Goal: Task Accomplishment & Management: Complete application form

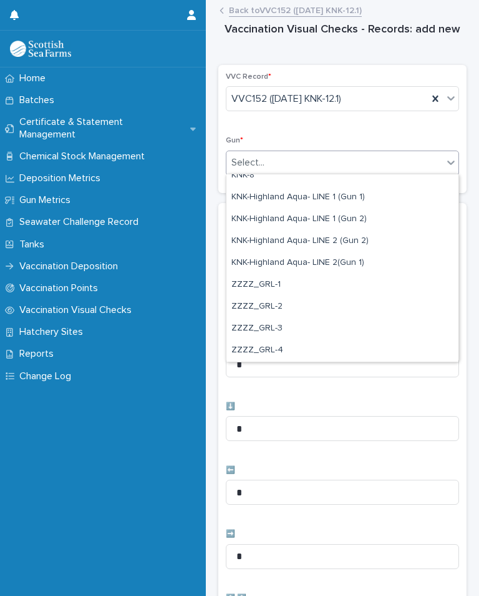
scroll to position [381, 0]
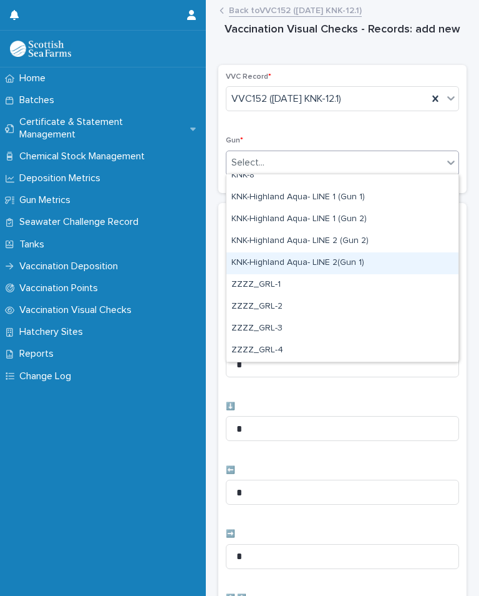
click at [271, 268] on div "KNK-Highland Aqua- LINE 2(Gun 1)" at bounding box center [343, 263] width 232 height 22
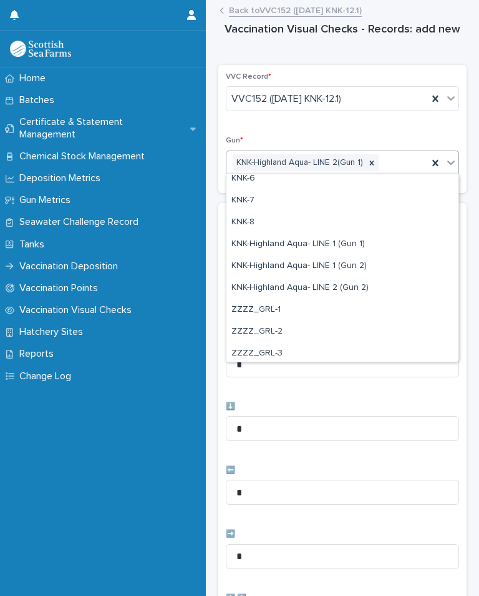
scroll to position [353, 0]
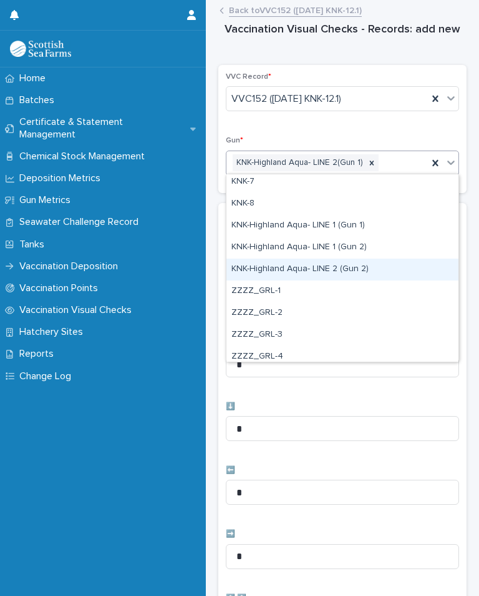
click at [289, 268] on div "KNK-Highland Aqua- LINE 2 (Gun 2)" at bounding box center [343, 269] width 232 height 22
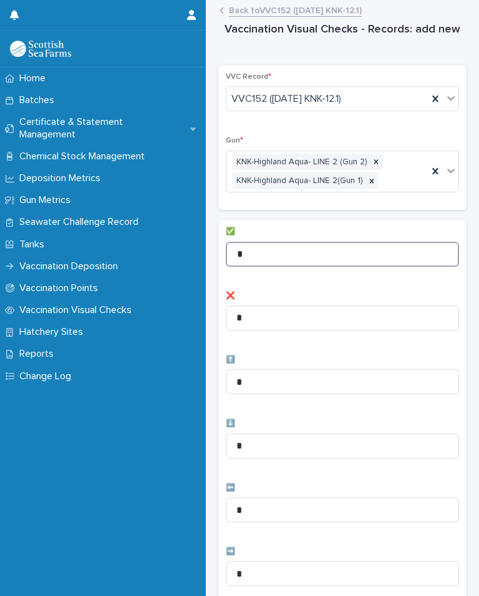
click at [306, 253] on input "*" at bounding box center [342, 254] width 233 height 25
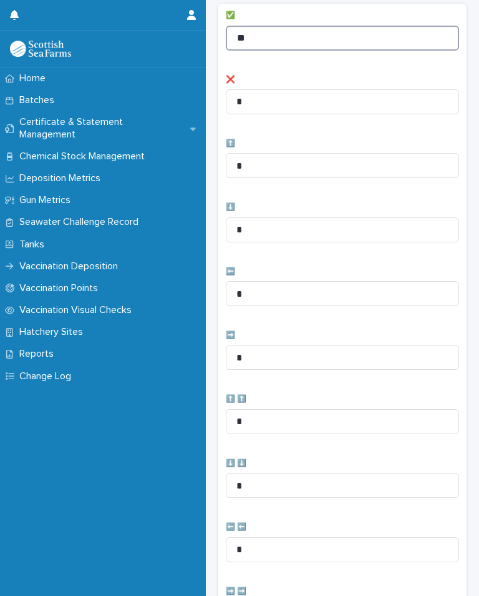
scroll to position [276, 0]
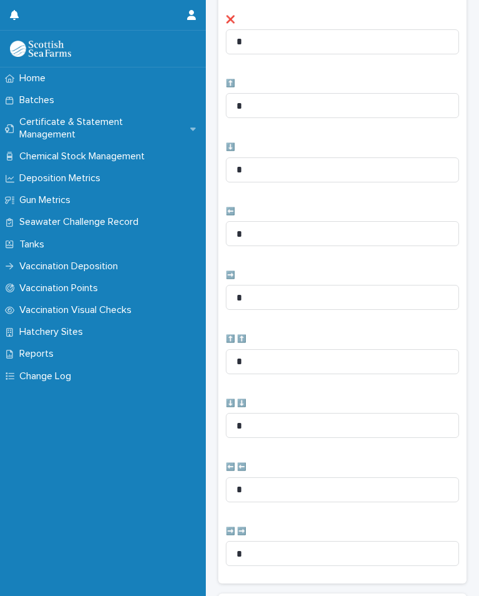
type input "**"
click at [356, 230] on input "*" at bounding box center [342, 233] width 233 height 25
type input "*"
click at [284, 295] on input "*" at bounding box center [342, 297] width 233 height 25
type input "*"
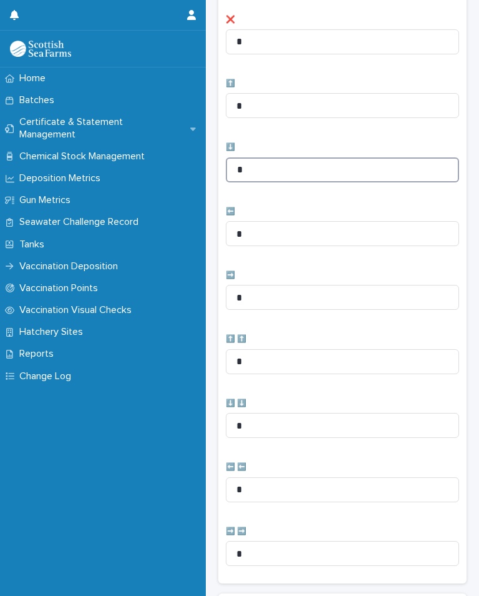
click at [309, 172] on input "*" at bounding box center [342, 169] width 233 height 25
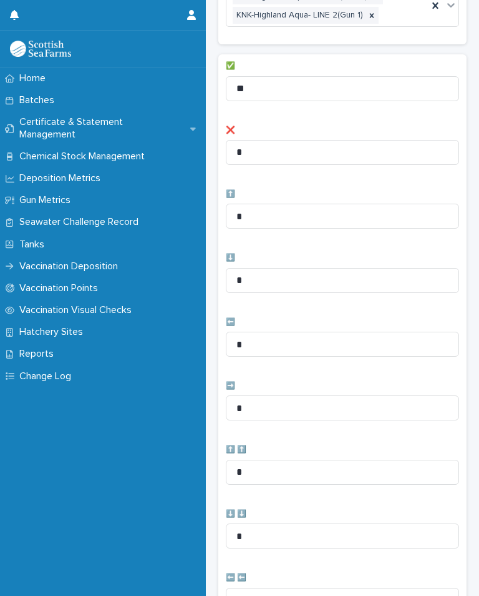
scroll to position [162, 0]
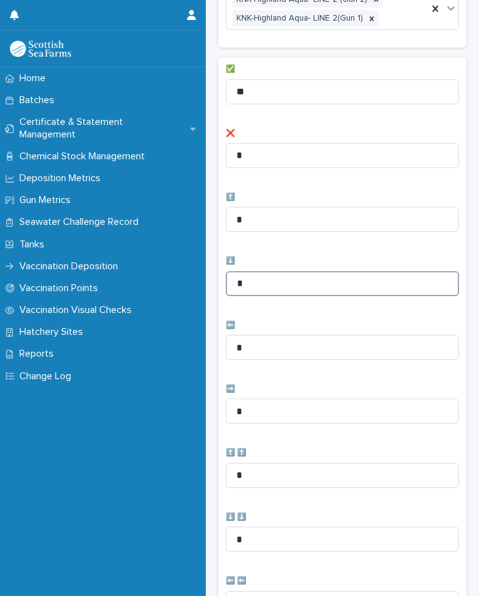
type input "*"
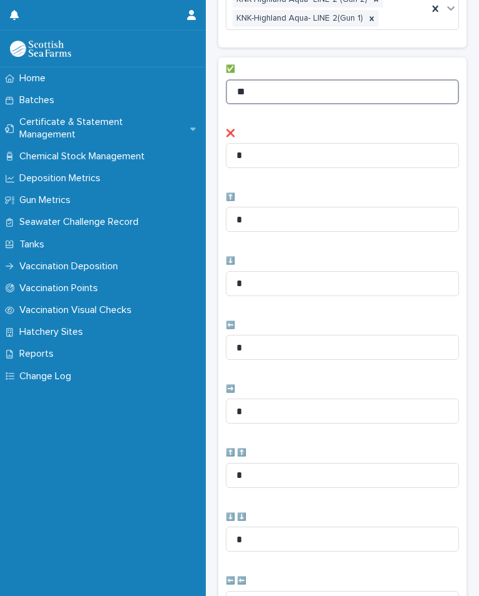
click at [287, 85] on input "**" at bounding box center [342, 91] width 233 height 25
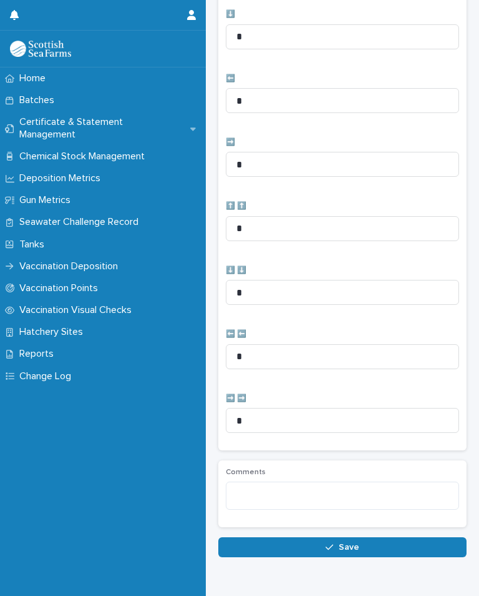
scroll to position [408, 0]
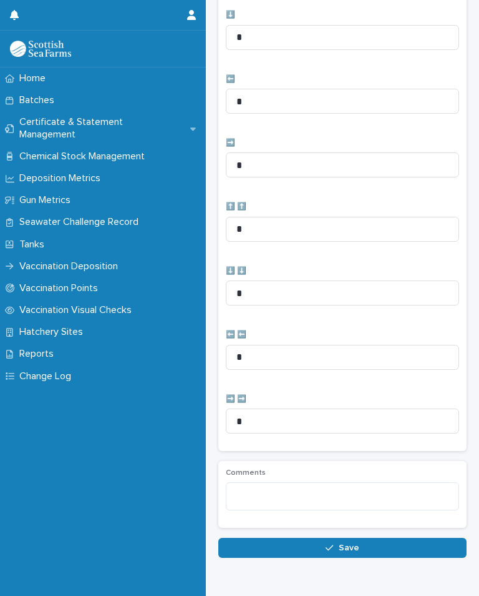
type input "**"
click at [337, 547] on button "Save" at bounding box center [343, 548] width 248 height 20
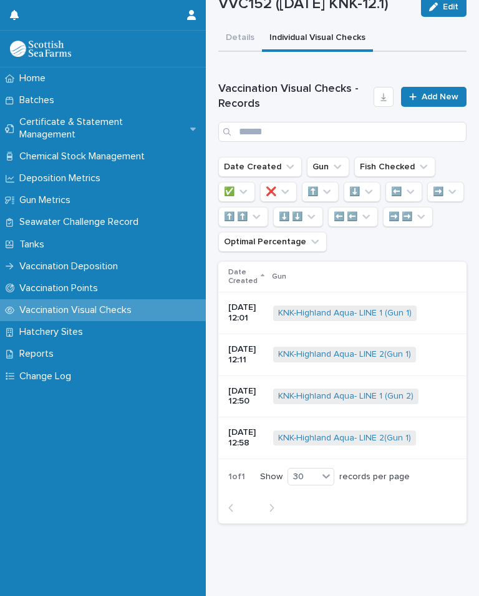
scroll to position [0, 0]
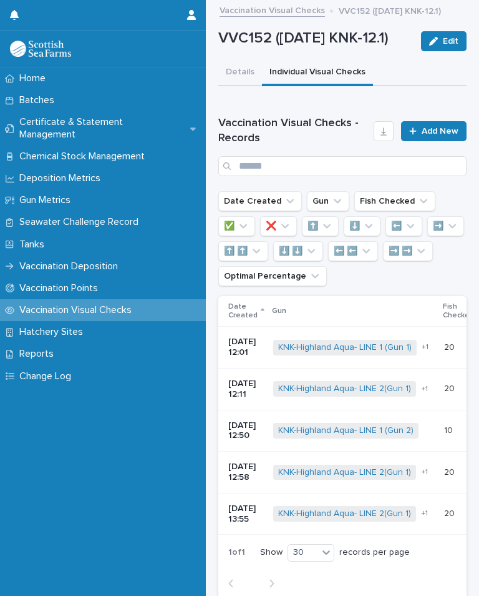
click at [128, 260] on p "Vaccination Deposition" at bounding box center [71, 266] width 114 height 12
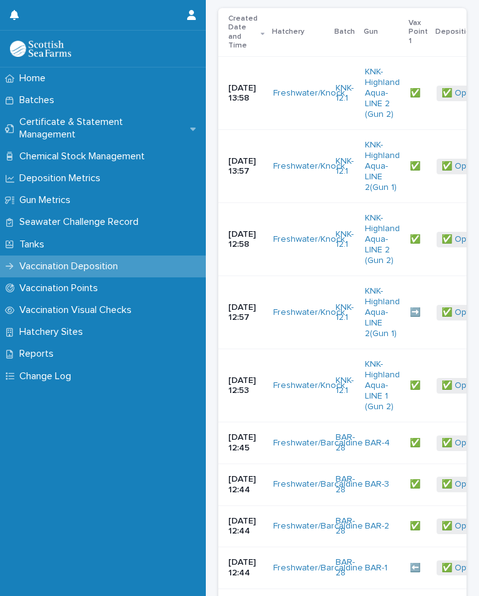
scroll to position [285, 0]
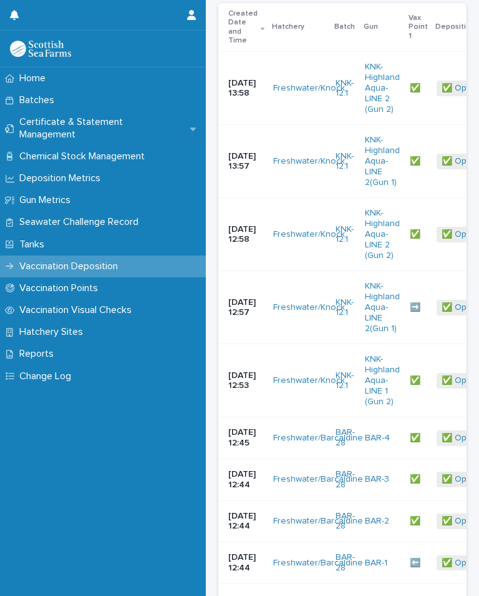
click at [127, 304] on p "Vaccination Visual Checks" at bounding box center [77, 310] width 127 height 12
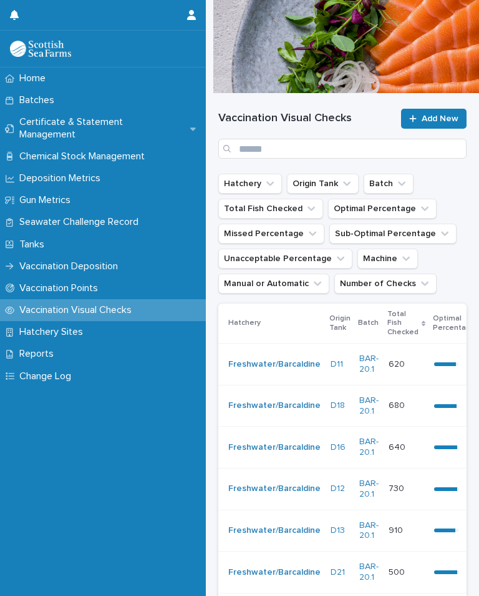
click at [388, 187] on button "Batch" at bounding box center [389, 184] width 50 height 20
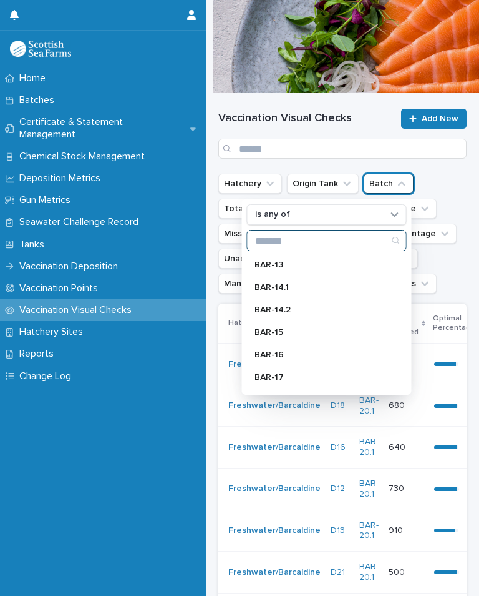
click at [315, 239] on input "Search" at bounding box center [327, 240] width 159 height 20
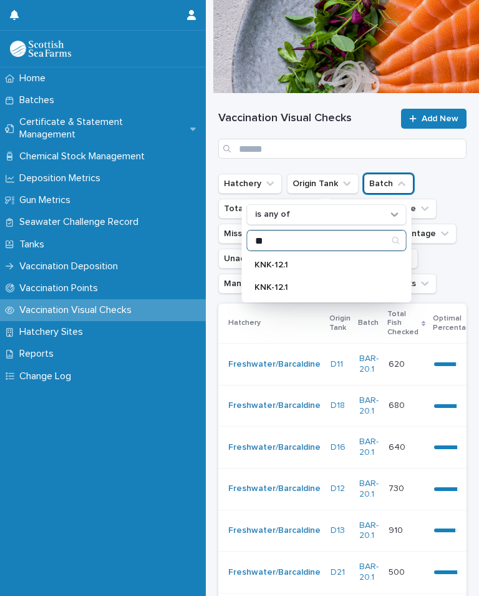
type input "**"
click at [327, 267] on p "KNK-12.1" at bounding box center [321, 264] width 132 height 9
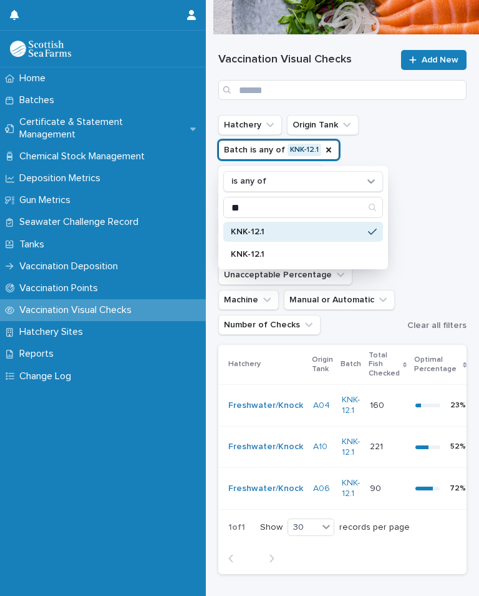
scroll to position [79, 0]
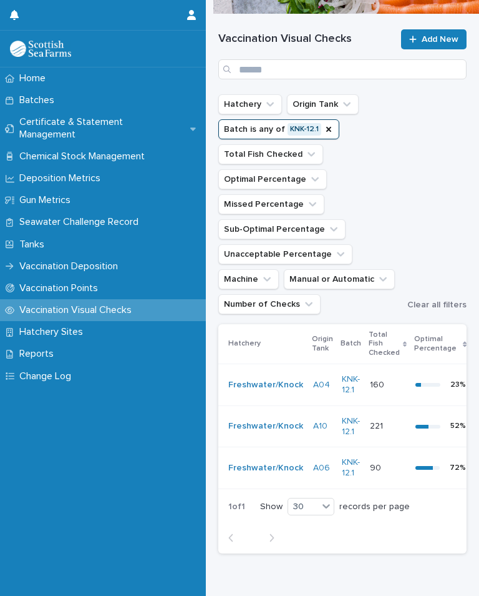
click at [427, 461] on div "72 %" at bounding box center [441, 467] width 50 height 19
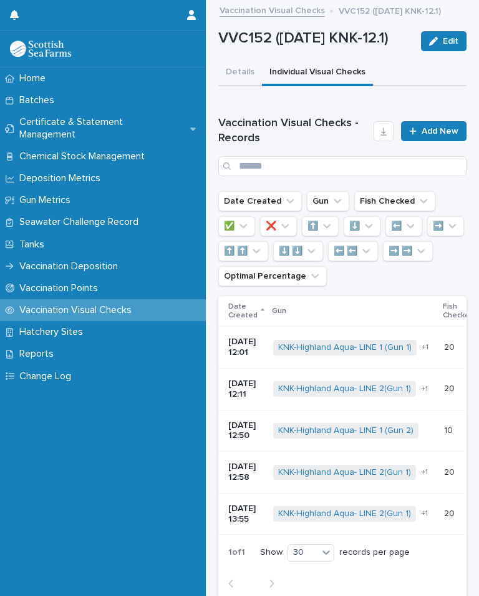
click at [450, 135] on span "Add New" at bounding box center [440, 131] width 37 height 9
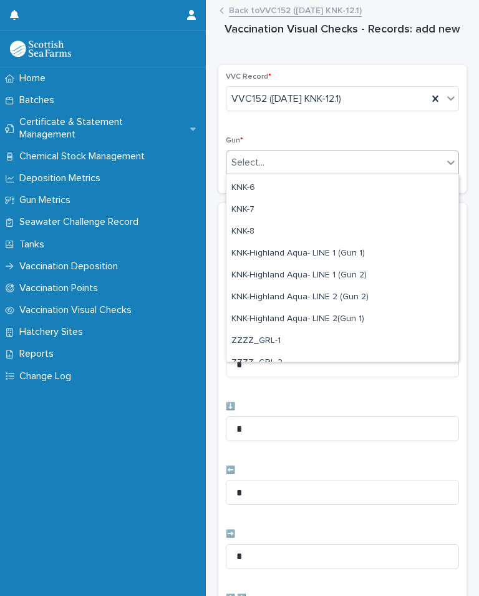
scroll to position [341, 0]
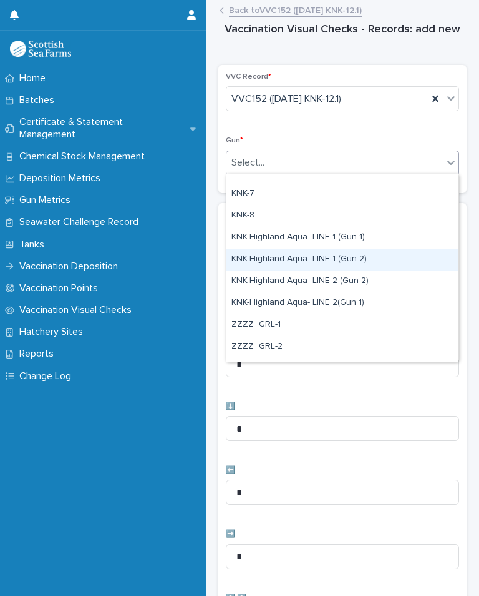
click at [325, 263] on div "KNK-Highland Aqua- LINE 1 (Gun 2)" at bounding box center [343, 259] width 232 height 22
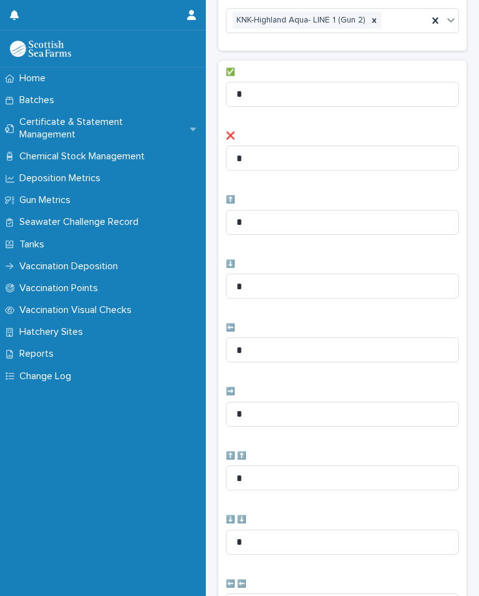
scroll to position [145, 0]
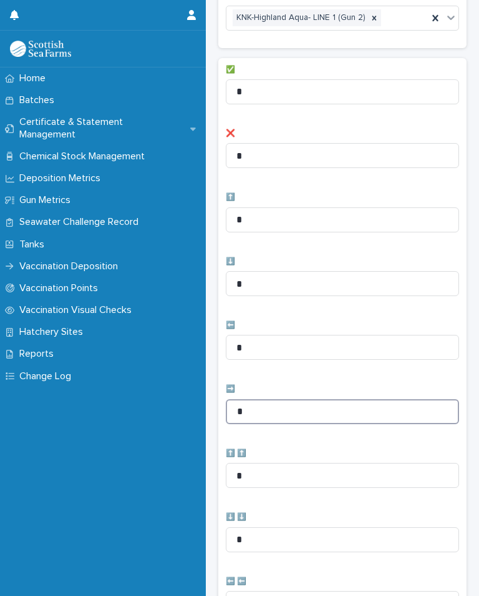
click at [280, 418] on input "*" at bounding box center [342, 411] width 233 height 25
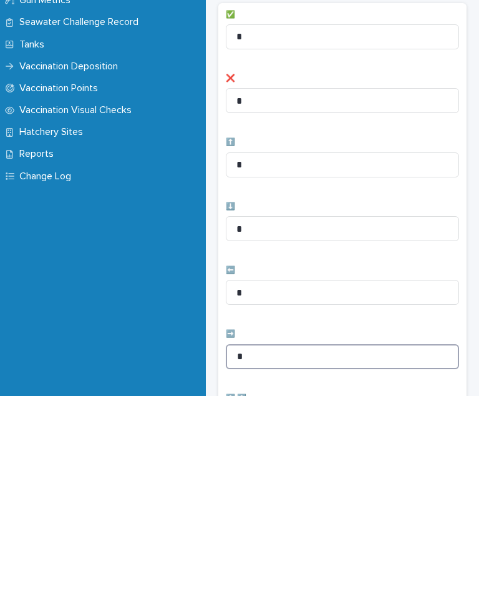
scroll to position [0, 0]
type input "*"
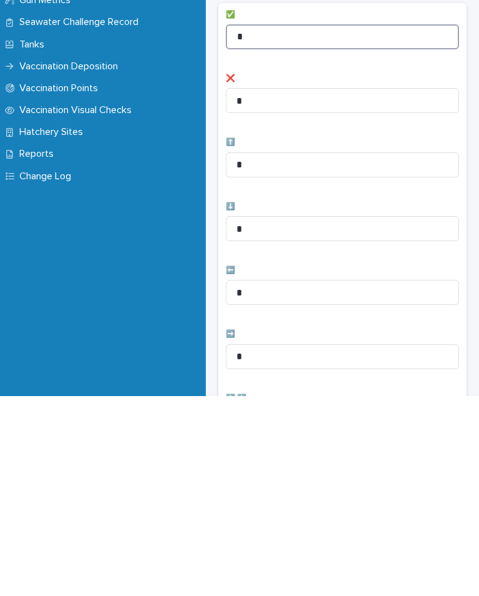
click at [301, 224] on input "*" at bounding box center [342, 236] width 233 height 25
click at [306, 224] on input "*" at bounding box center [342, 236] width 233 height 25
click at [330, 224] on input "*" at bounding box center [342, 236] width 233 height 25
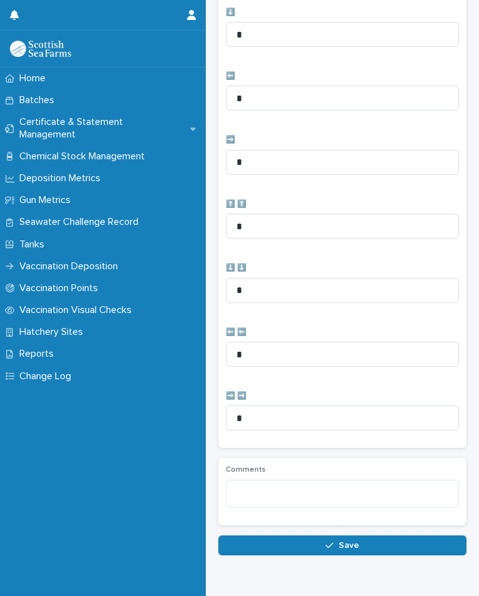
scroll to position [392, 0]
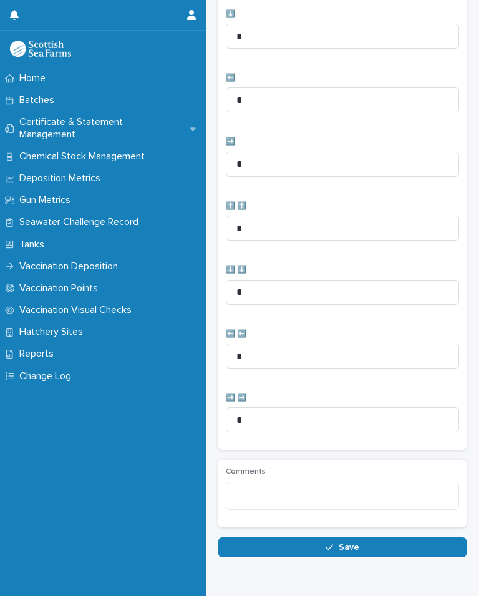
type input "*"
click at [345, 543] on span "Save" at bounding box center [349, 547] width 21 height 9
